Goal: Information Seeking & Learning: Compare options

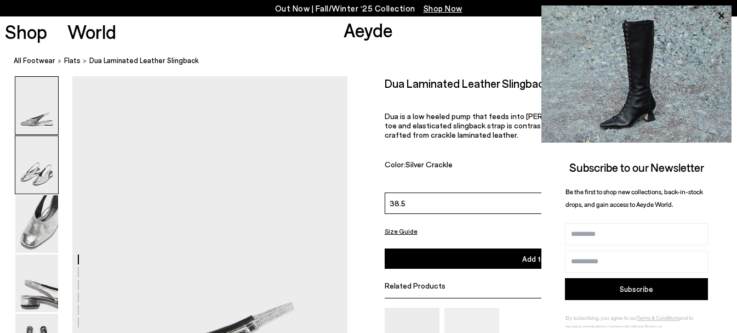
click at [28, 158] on img at bounding box center [36, 165] width 43 height 58
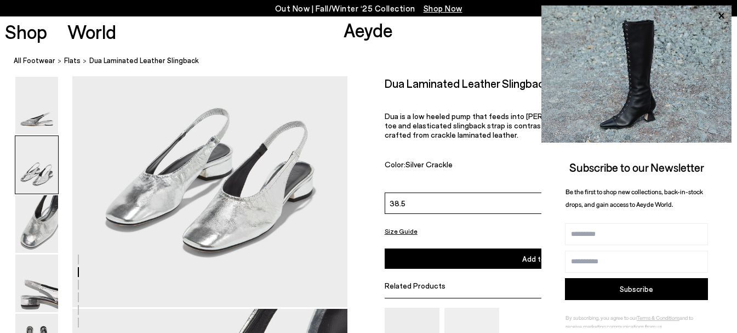
scroll to position [534, 0]
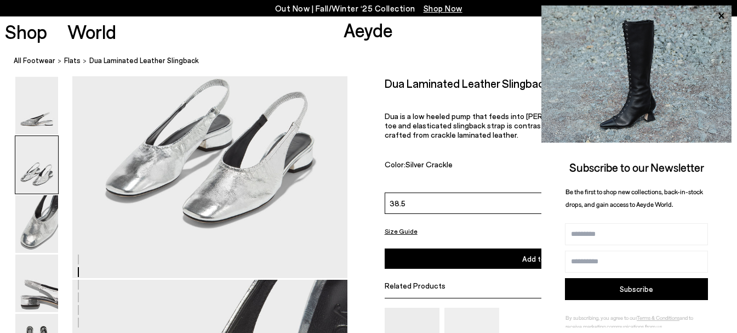
click at [722, 13] on icon at bounding box center [721, 16] width 14 height 14
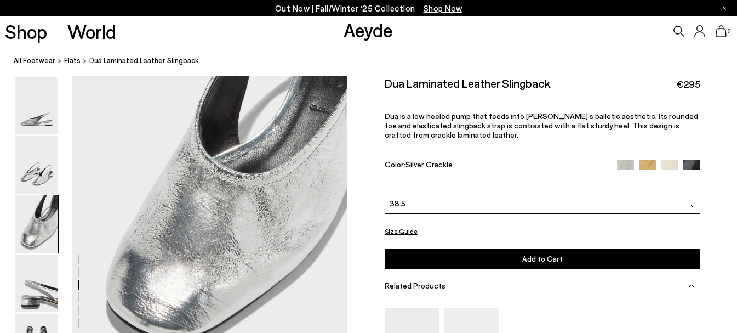
scroll to position [808, 0]
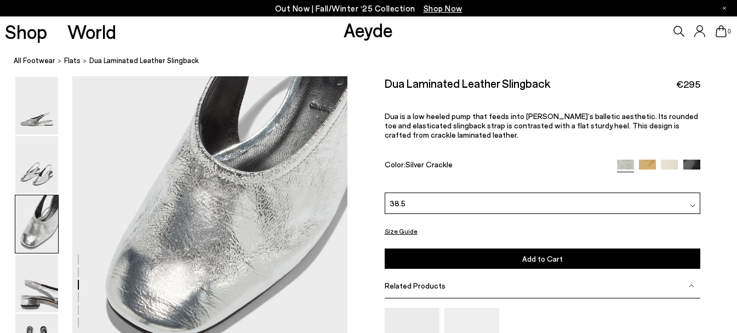
click at [647, 162] on img at bounding box center [647, 167] width 17 height 17
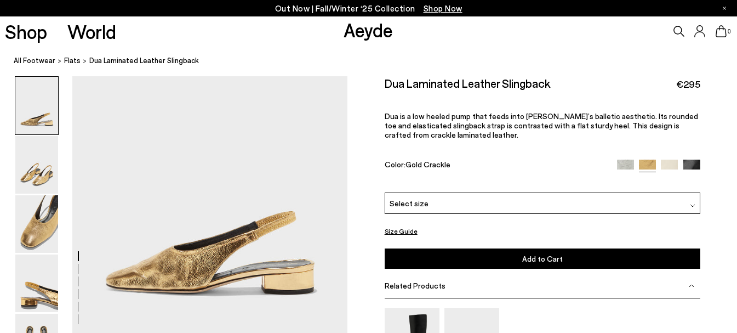
click at [671, 163] on img at bounding box center [669, 167] width 17 height 17
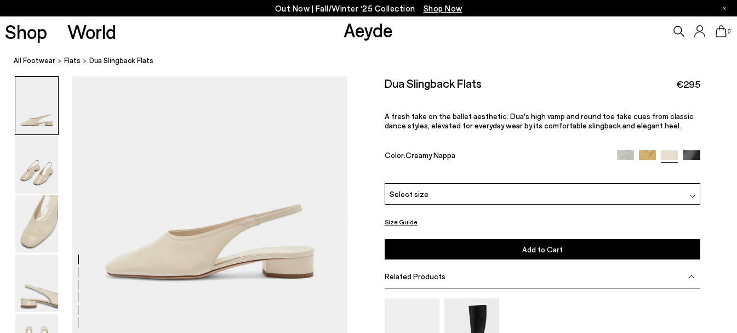
scroll to position [164, 0]
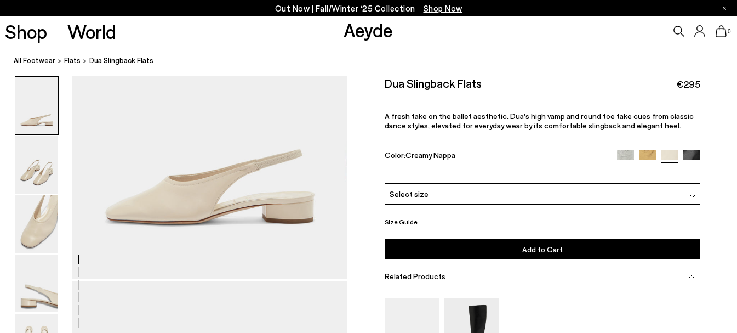
click at [698, 153] on img at bounding box center [691, 158] width 17 height 17
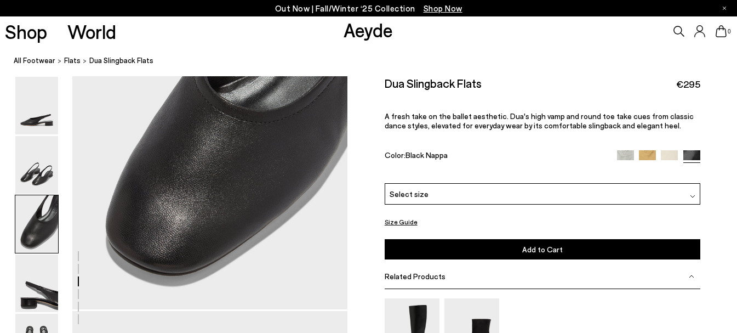
scroll to position [767, 0]
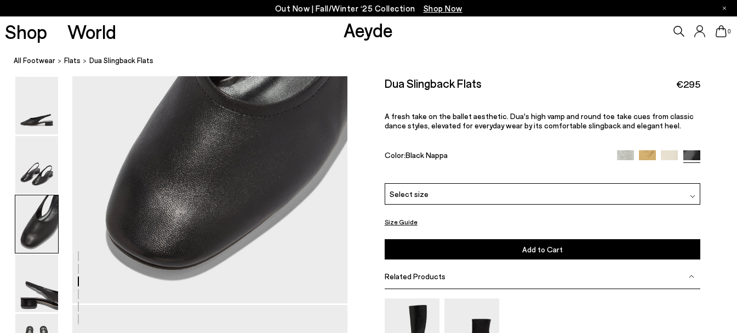
click at [479, 186] on div "Select size" at bounding box center [543, 193] width 316 height 21
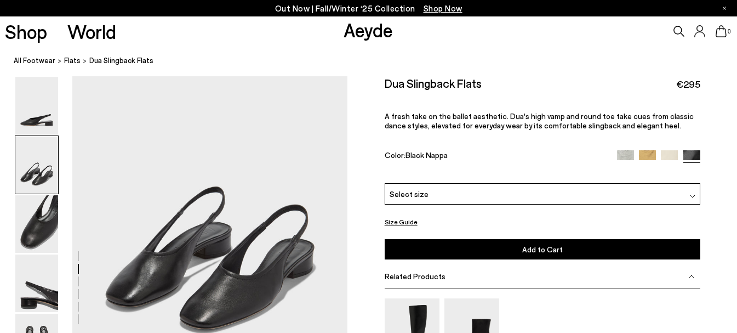
scroll to position [329, 0]
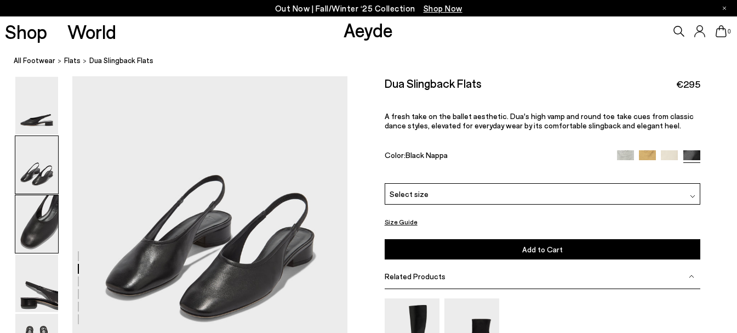
click at [41, 220] on img at bounding box center [36, 224] width 43 height 58
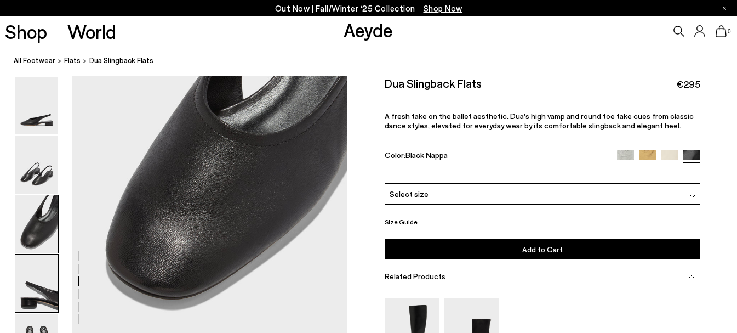
click at [39, 279] on img at bounding box center [36, 283] width 43 height 58
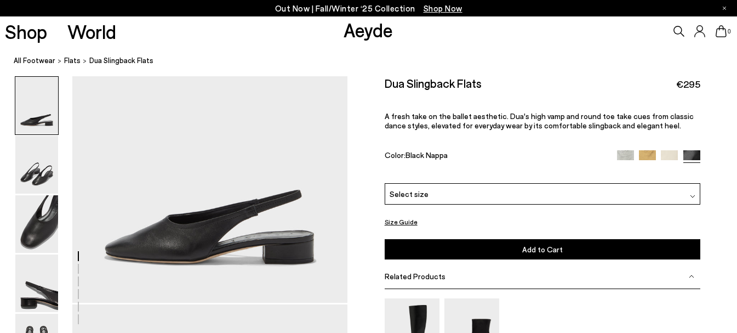
scroll to position [0, 0]
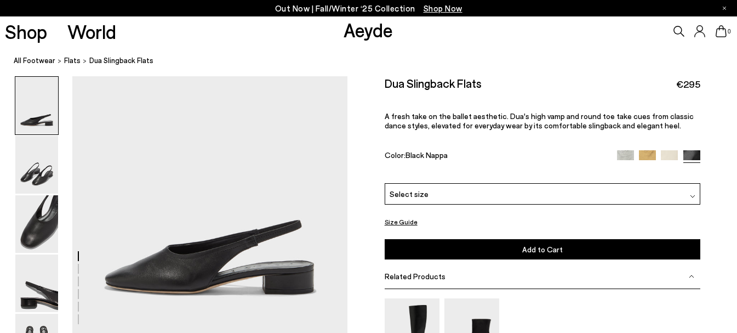
click at [673, 156] on img at bounding box center [669, 158] width 17 height 17
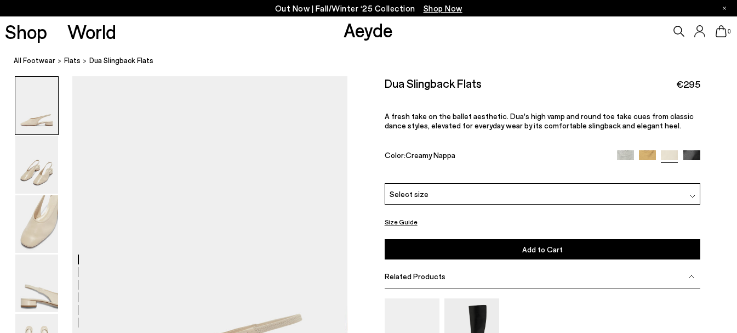
scroll to position [164, 0]
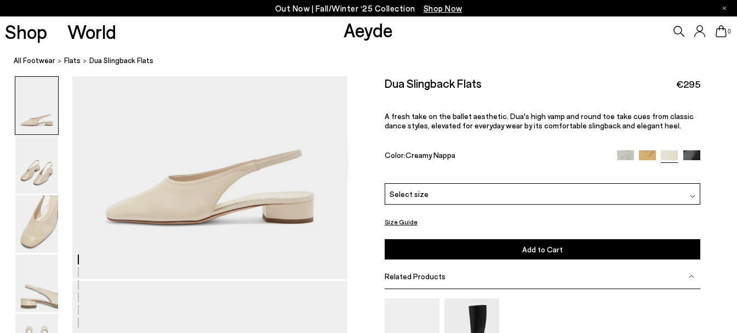
click at [653, 153] on img at bounding box center [647, 158] width 17 height 17
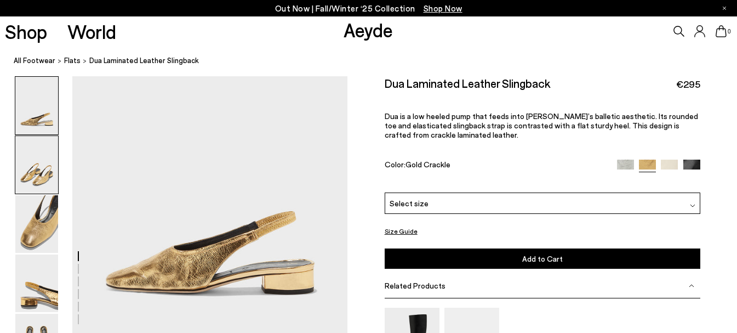
click at [24, 182] on img at bounding box center [36, 165] width 43 height 58
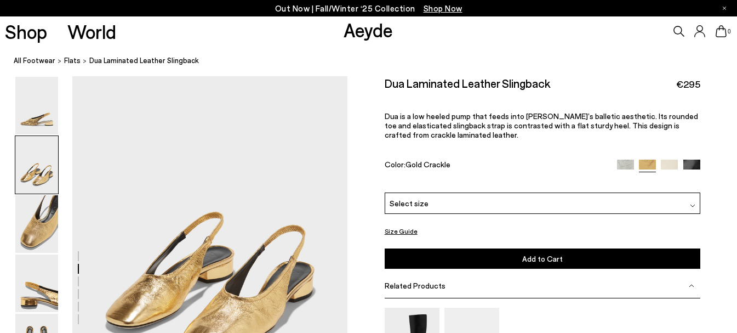
scroll to position [314, 0]
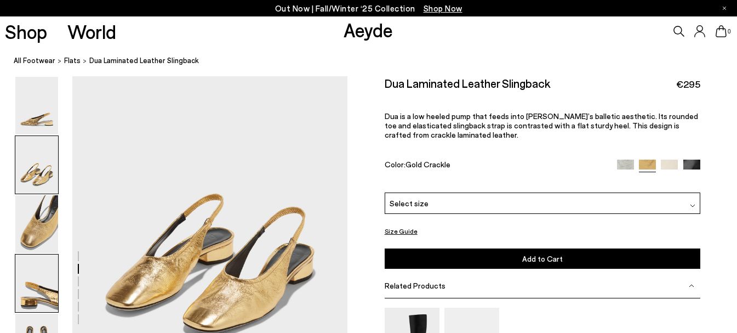
click at [34, 286] on img at bounding box center [36, 283] width 43 height 58
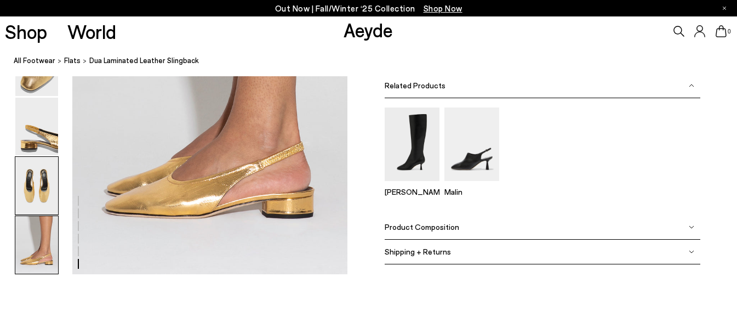
scroll to position [1928, 0]
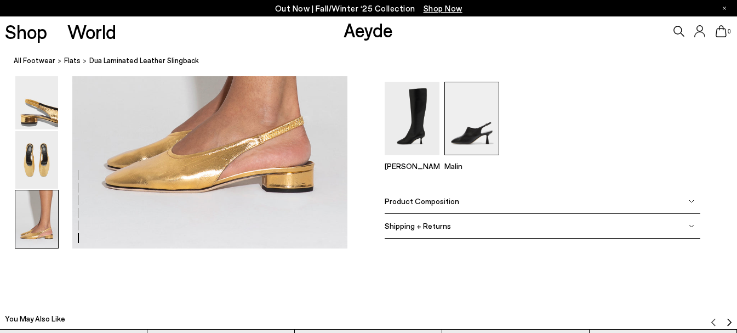
click at [478, 133] on img at bounding box center [471, 118] width 55 height 73
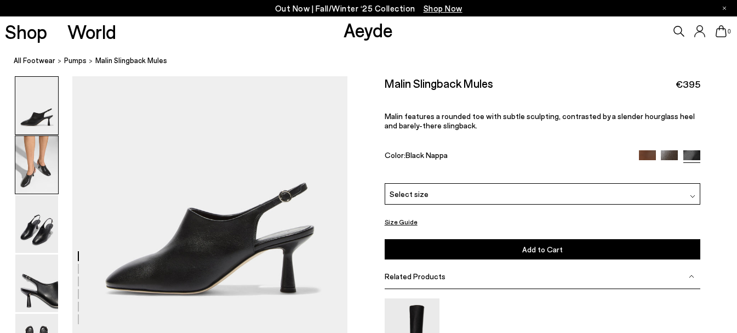
click at [44, 165] on img at bounding box center [36, 165] width 43 height 58
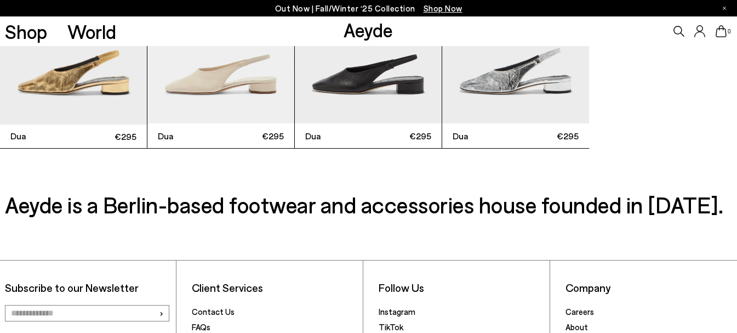
scroll to position [2944, 0]
